Goal: Task Accomplishment & Management: Use online tool/utility

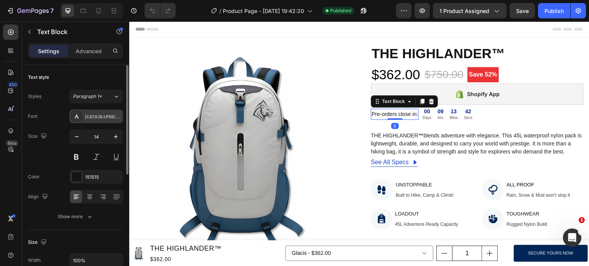
click at [101, 115] on div "[GEOGRAPHIC_DATA]" at bounding box center [103, 116] width 36 height 7
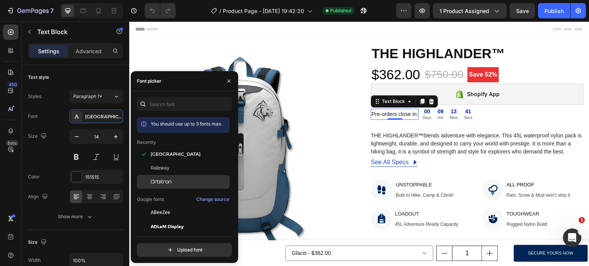
click at [173, 184] on div "Orbitron" at bounding box center [189, 182] width 77 height 7
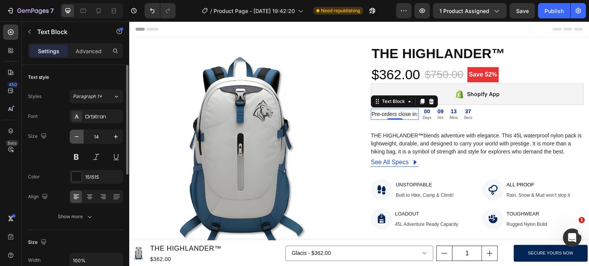
click at [73, 135] on icon "button" at bounding box center [77, 137] width 8 height 8
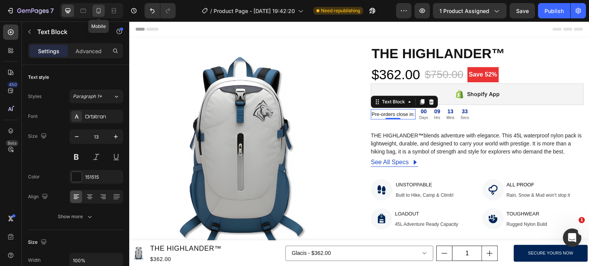
click at [102, 9] on icon at bounding box center [99, 11] width 8 height 8
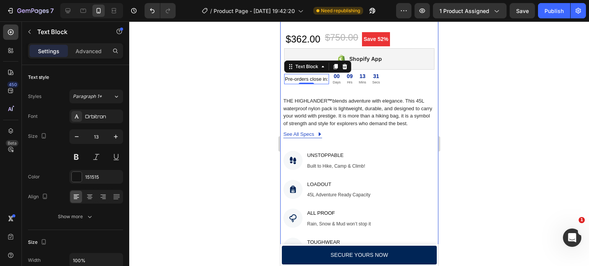
scroll to position [230, 0]
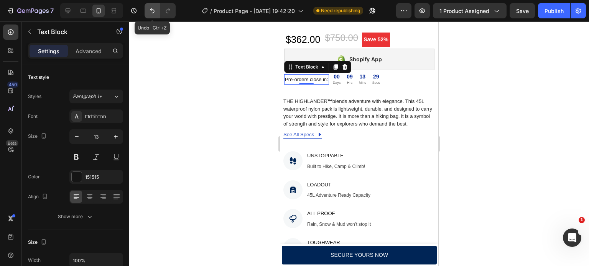
click at [149, 15] on button "Undo/Redo" at bounding box center [152, 10] width 15 height 15
click at [155, 15] on button "Undo/Redo" at bounding box center [152, 10] width 15 height 15
click at [69, 7] on icon at bounding box center [68, 11] width 8 height 8
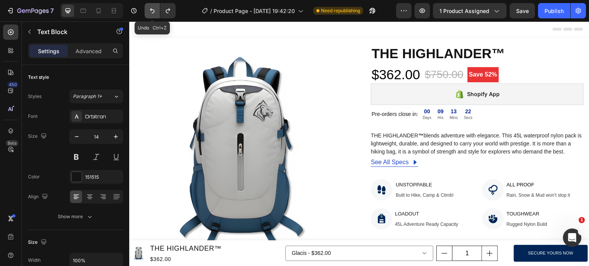
click at [152, 11] on icon "Undo/Redo" at bounding box center [152, 11] width 8 height 8
click at [100, 6] on div at bounding box center [98, 11] width 12 height 12
type input "13"
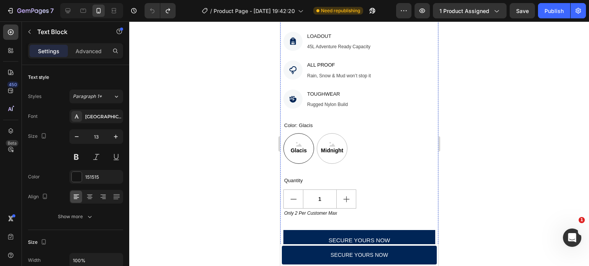
scroll to position [449, 0]
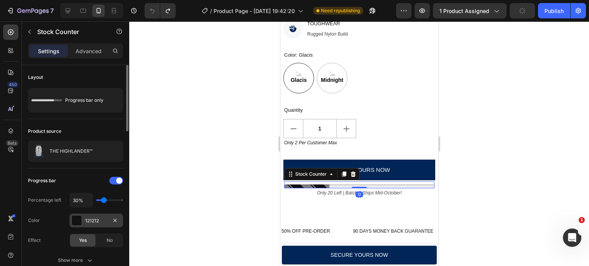
click at [72, 221] on div at bounding box center [77, 221] width 10 height 10
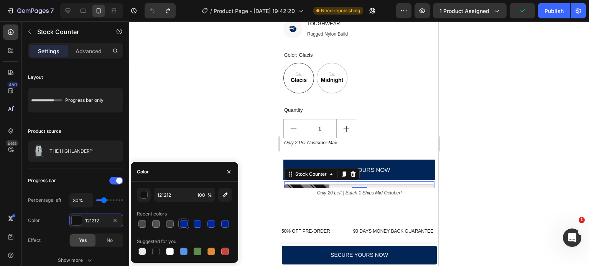
click at [182, 224] on div at bounding box center [184, 224] width 8 height 8
click at [222, 227] on div at bounding box center [225, 224] width 8 height 8
click at [146, 198] on div "button" at bounding box center [144, 196] width 8 height 8
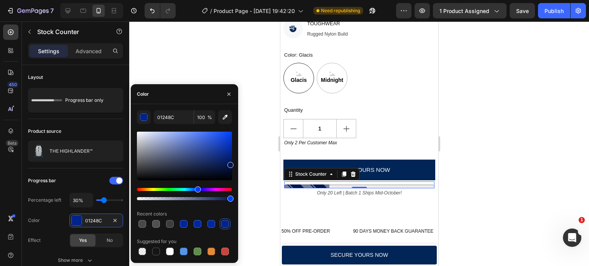
drag, startPoint x: 230, startPoint y: 155, endPoint x: 233, endPoint y: 164, distance: 9.3
click at [233, 164] on div "01248C 100 % Recent colors Suggested for you" at bounding box center [184, 183] width 107 height 147
type input "001556"
click at [235, 162] on div "001556 100 % Recent colors Suggested for you" at bounding box center [184, 183] width 107 height 147
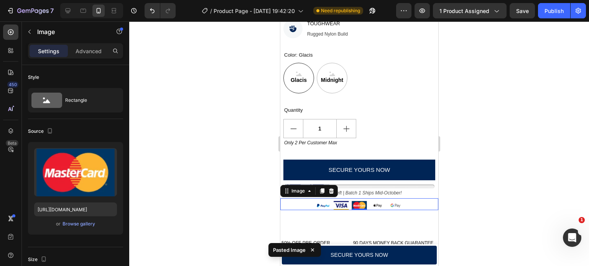
click at [202, 222] on div at bounding box center [359, 143] width 460 height 245
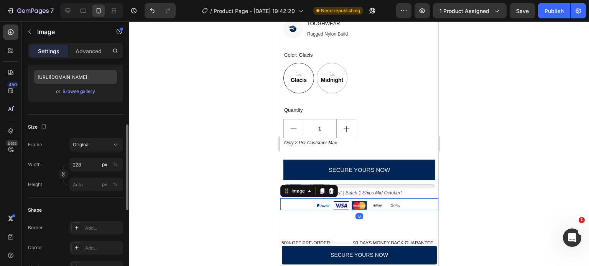
scroll to position [148, 0]
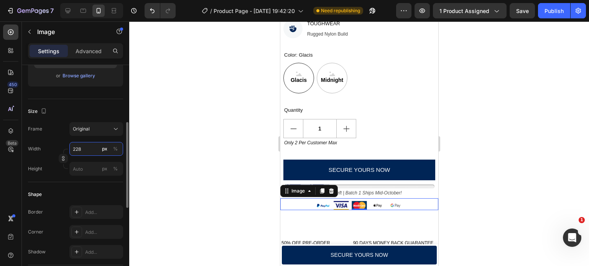
click at [82, 147] on input "228" at bounding box center [96, 149] width 54 height 14
click at [85, 162] on div "Full 100%" at bounding box center [88, 167] width 63 height 14
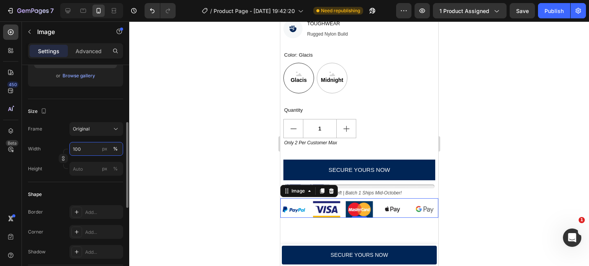
click at [84, 151] on input "100" at bounding box center [96, 149] width 54 height 14
click at [103, 150] on div "px" at bounding box center [104, 149] width 5 height 7
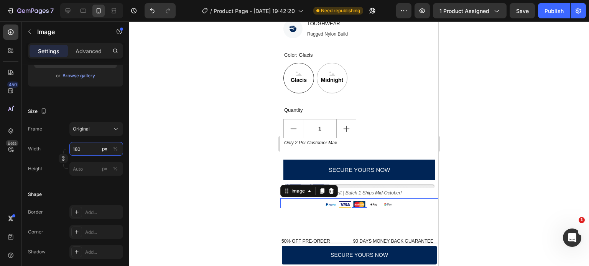
type input "180"
click at [178, 133] on div at bounding box center [359, 143] width 460 height 245
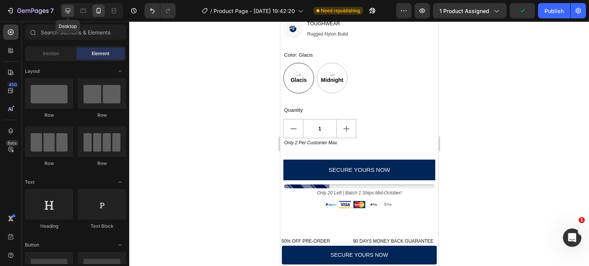
click at [69, 12] on icon at bounding box center [68, 10] width 5 height 5
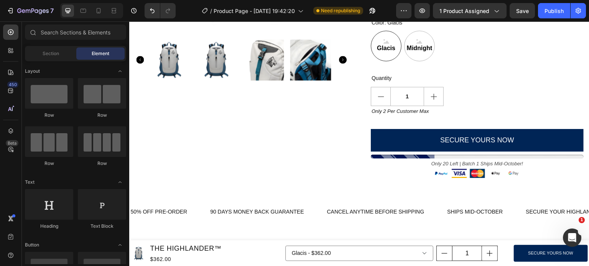
scroll to position [225, 0]
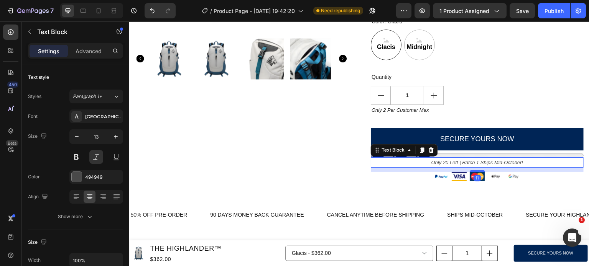
drag, startPoint x: 470, startPoint y: 168, endPoint x: 467, endPoint y: 175, distance: 8.2
click at [470, 171] on div at bounding box center [477, 172] width 15 height 2
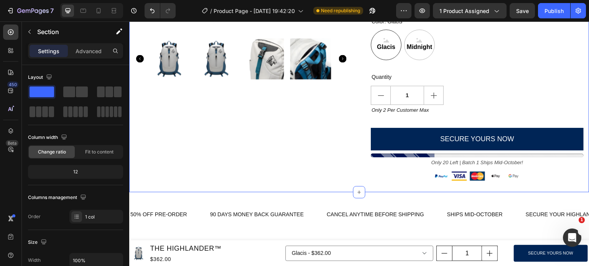
click at [429, 190] on div "Product Images THE HIGHLANDER™ Product Title $362.00 Product Price Product Pric…" at bounding box center [359, 2] width 460 height 381
click at [95, 14] on icon at bounding box center [99, 11] width 8 height 8
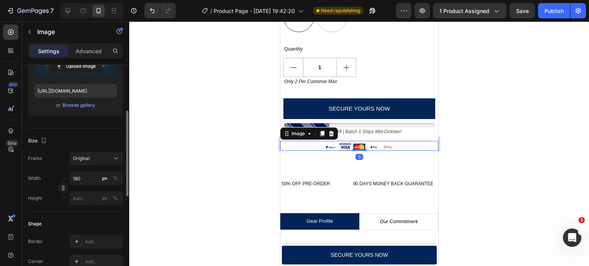
scroll to position [123, 0]
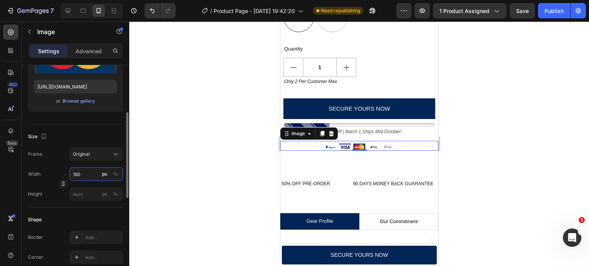
click at [87, 170] on input "180" at bounding box center [96, 175] width 54 height 14
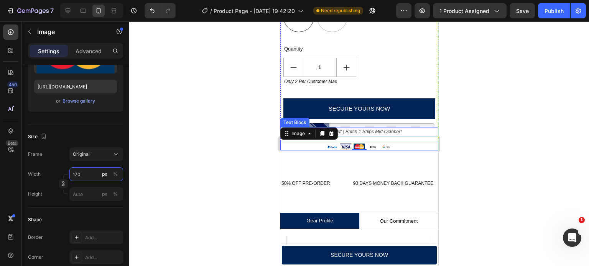
type input "170"
click at [462, 127] on div at bounding box center [359, 143] width 460 height 245
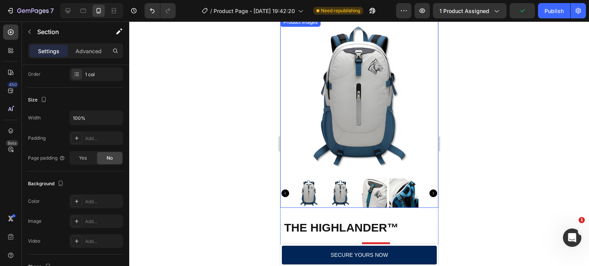
scroll to position [47, 0]
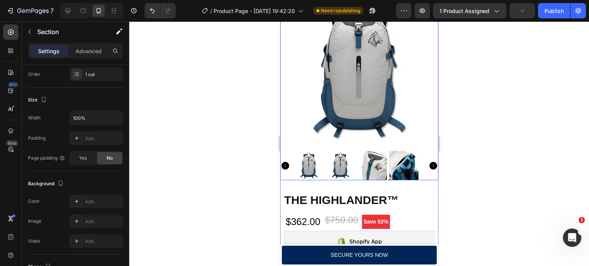
click at [429, 162] on icon "Carousel Next Arrow" at bounding box center [433, 166] width 8 height 8
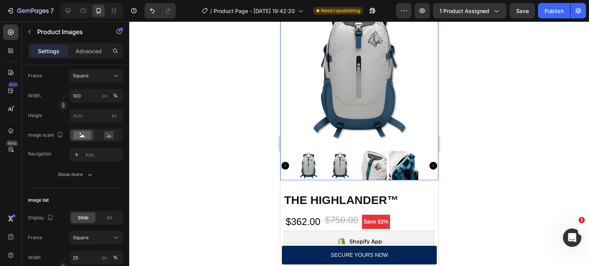
scroll to position [0, 0]
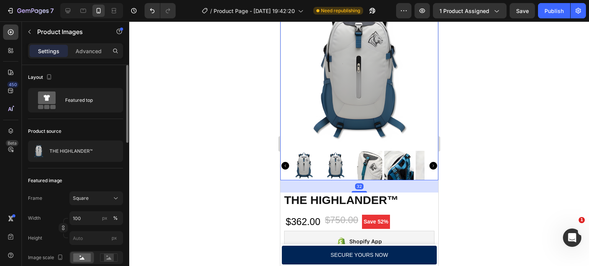
click at [429, 162] on icon "Carousel Next Arrow" at bounding box center [433, 166] width 8 height 8
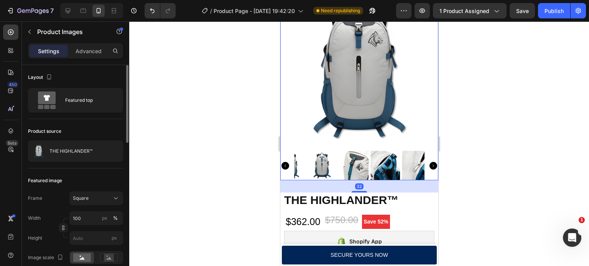
click at [429, 162] on icon "Carousel Next Arrow" at bounding box center [433, 166] width 8 height 8
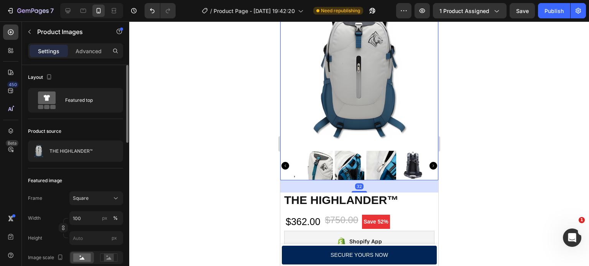
click at [429, 162] on icon "Carousel Next Arrow" at bounding box center [433, 166] width 8 height 8
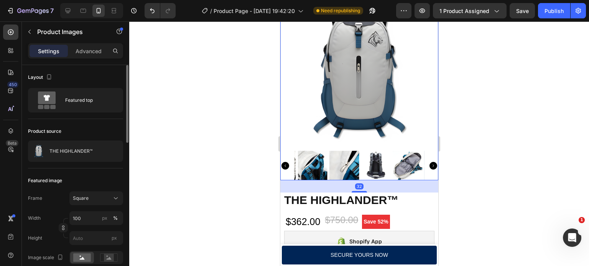
click at [429, 162] on icon "Carousel Next Arrow" at bounding box center [433, 166] width 8 height 8
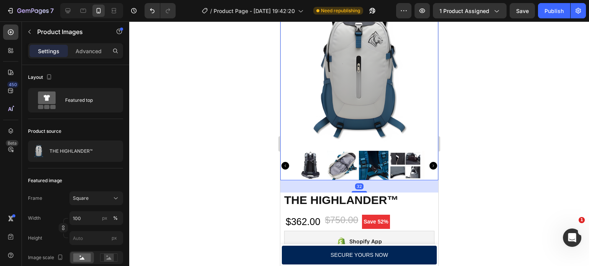
click at [429, 162] on icon "Carousel Next Arrow" at bounding box center [433, 166] width 8 height 8
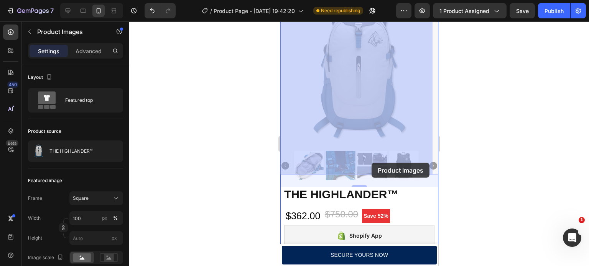
drag, startPoint x: 426, startPoint y: 159, endPoint x: 376, endPoint y: 167, distance: 50.4
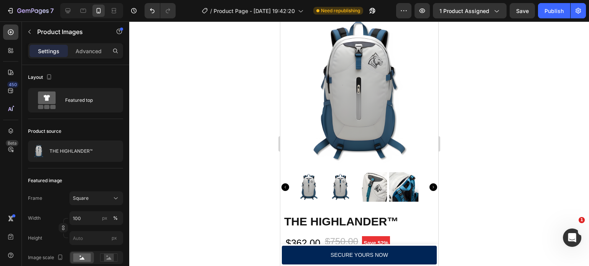
scroll to position [145, 0]
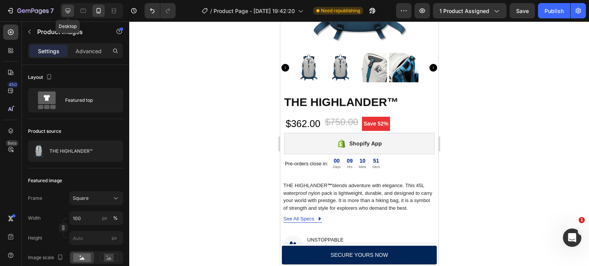
click at [72, 9] on div at bounding box center [68, 11] width 12 height 12
type input "16"
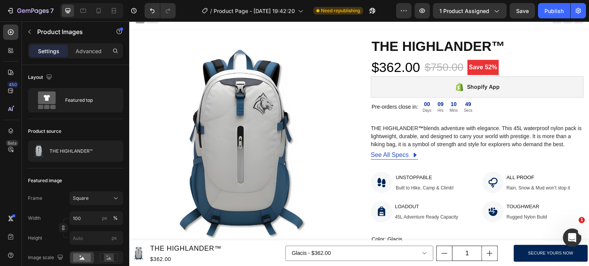
scroll to position [8, 0]
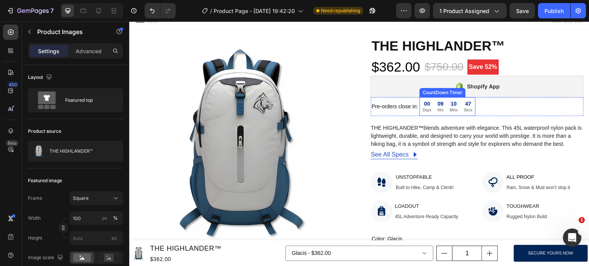
click at [447, 106] on div "09 Hrs" at bounding box center [440, 106] width 12 height 19
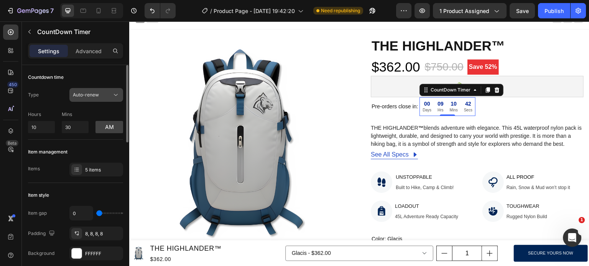
click at [92, 99] on div "Auto-renew" at bounding box center [96, 95] width 47 height 8
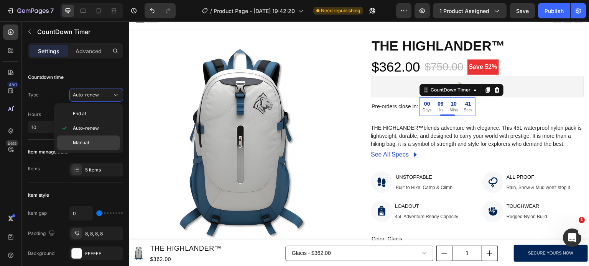
click at [97, 143] on p "Manual" at bounding box center [95, 143] width 44 height 7
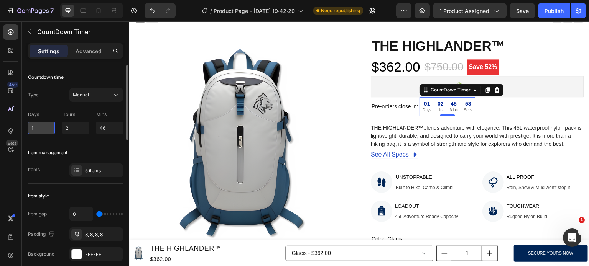
click at [44, 128] on input "1" at bounding box center [41, 128] width 27 height 12
type input "3"
click at [69, 128] on input "2" at bounding box center [75, 128] width 27 height 12
type input "22"
click at [52, 158] on div "Item management" at bounding box center [75, 153] width 95 height 12
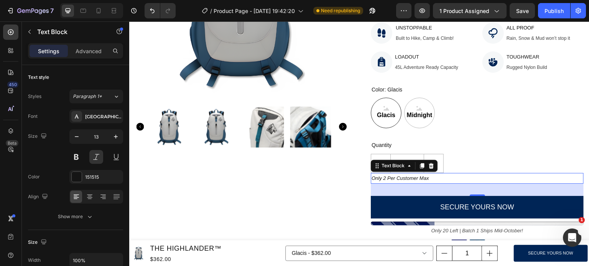
scroll to position [173, 0]
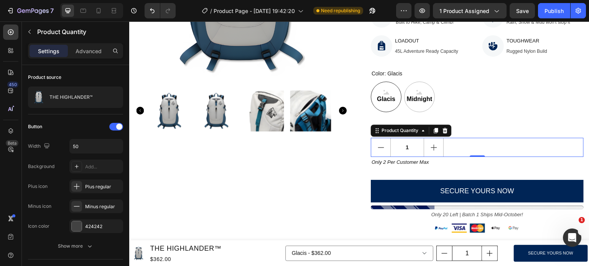
click at [482, 142] on div "1" at bounding box center [477, 147] width 213 height 19
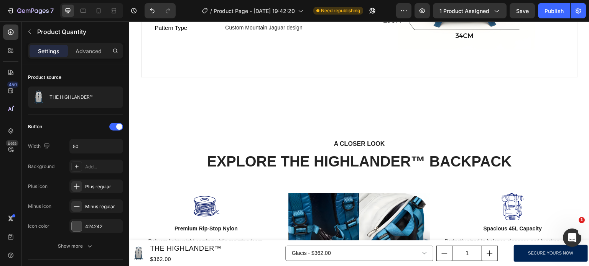
scroll to position [680, 0]
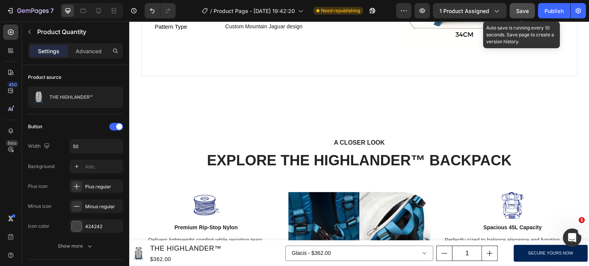
click at [518, 15] on button "Save" at bounding box center [521, 10] width 25 height 15
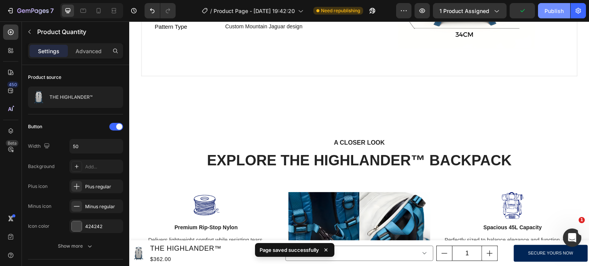
click at [546, 11] on div "Publish" at bounding box center [553, 11] width 19 height 8
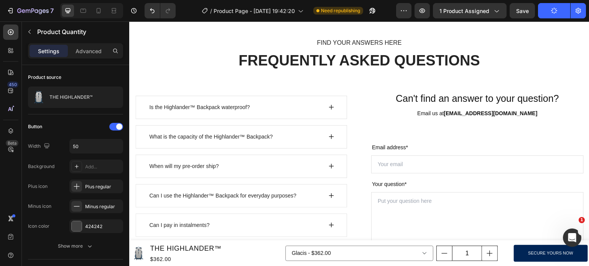
scroll to position [1780, 0]
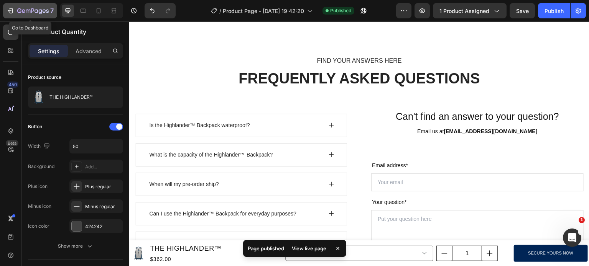
click at [15, 12] on div "7" at bounding box center [30, 10] width 47 height 9
